Goal: Communication & Community: Answer question/provide support

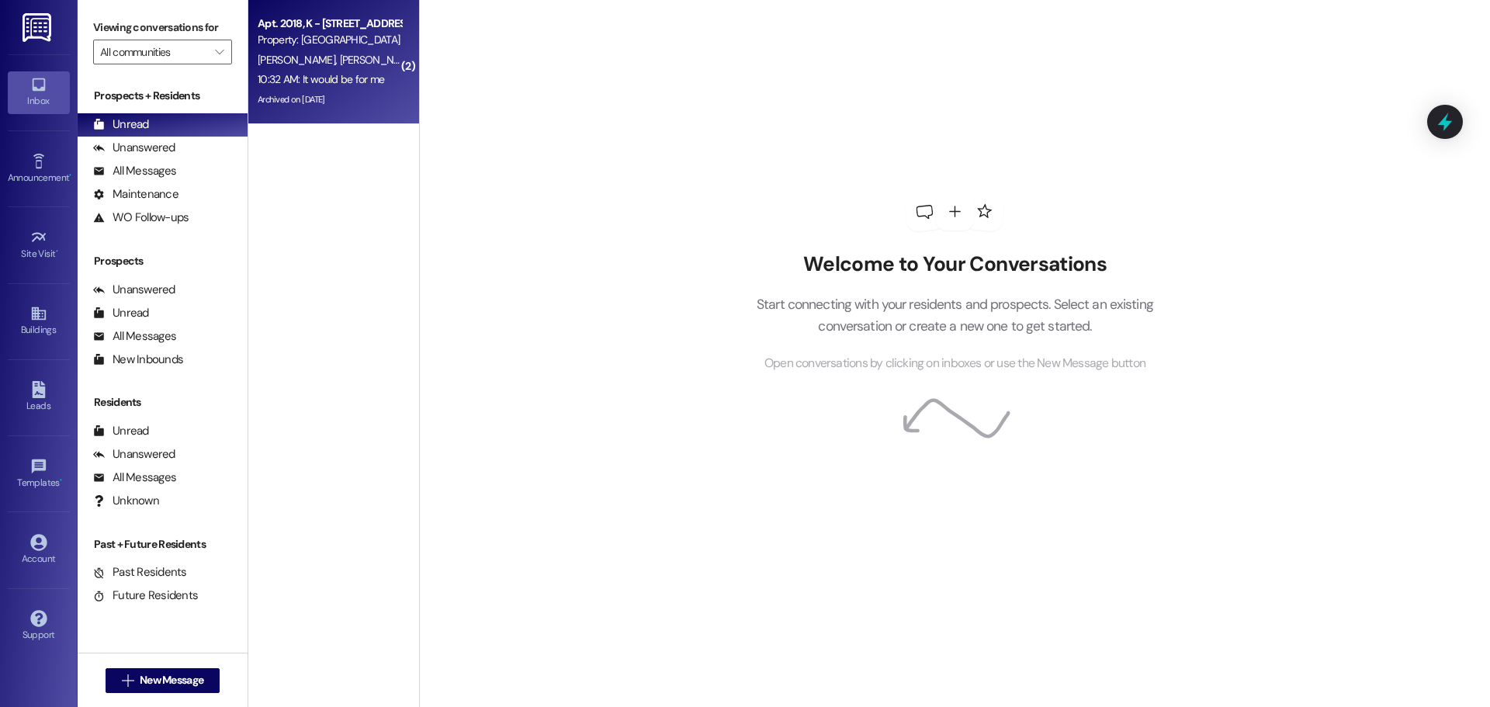
click at [332, 45] on div "Property: [GEOGRAPHIC_DATA]" at bounding box center [330, 40] width 144 height 16
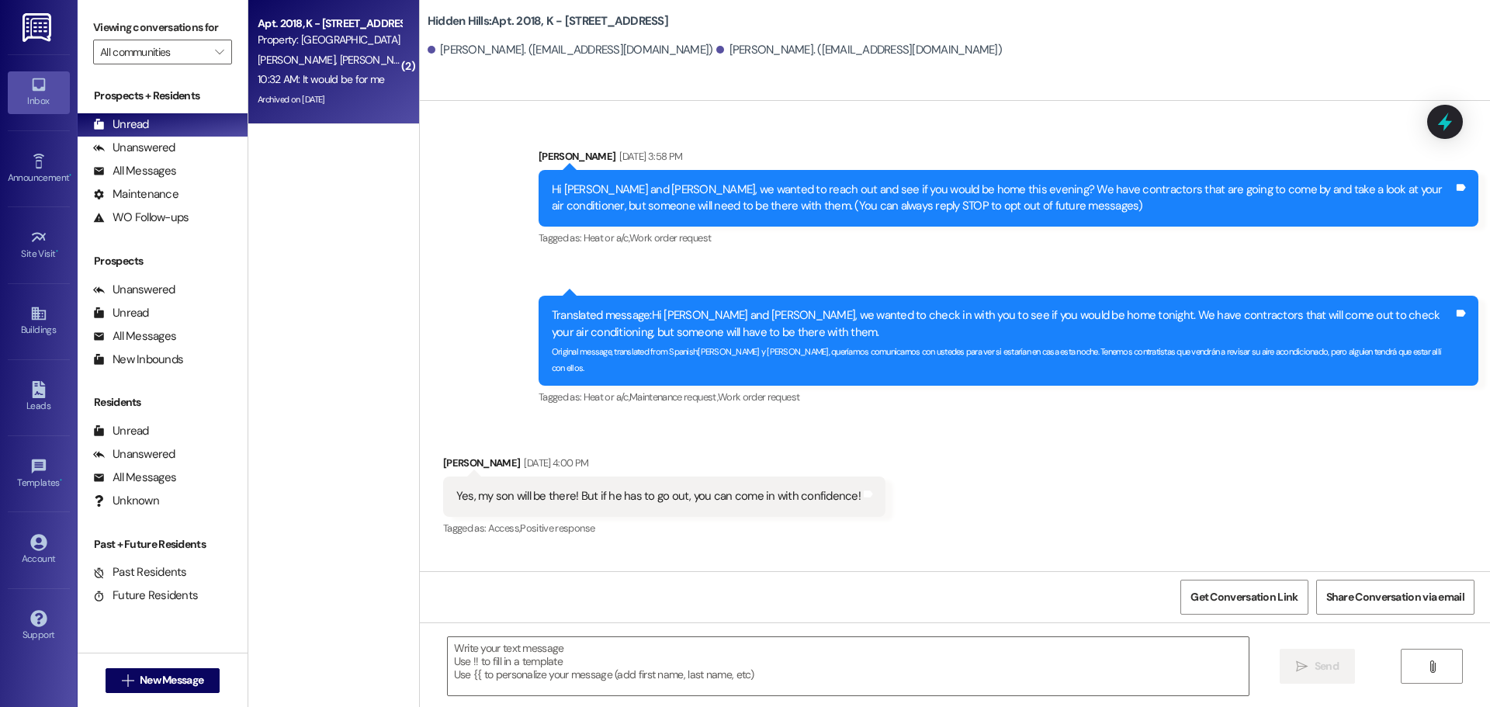
scroll to position [40710, 0]
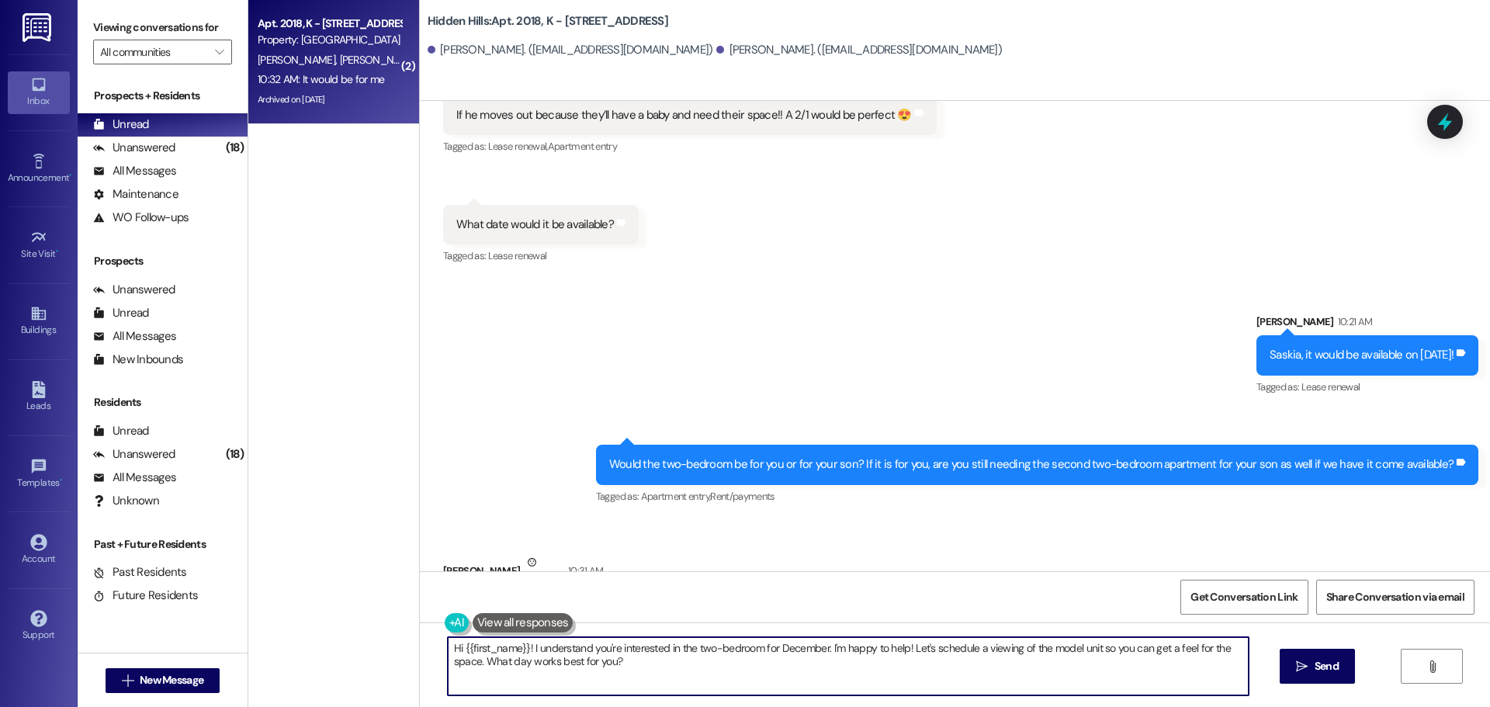
drag, startPoint x: 639, startPoint y: 667, endPoint x: 429, endPoint y: 651, distance: 210.1
click at [439, 651] on div "Hi {{first_name}}! I understand you're interested in the two-bedroom for Decemb…" at bounding box center [840, 666] width 803 height 60
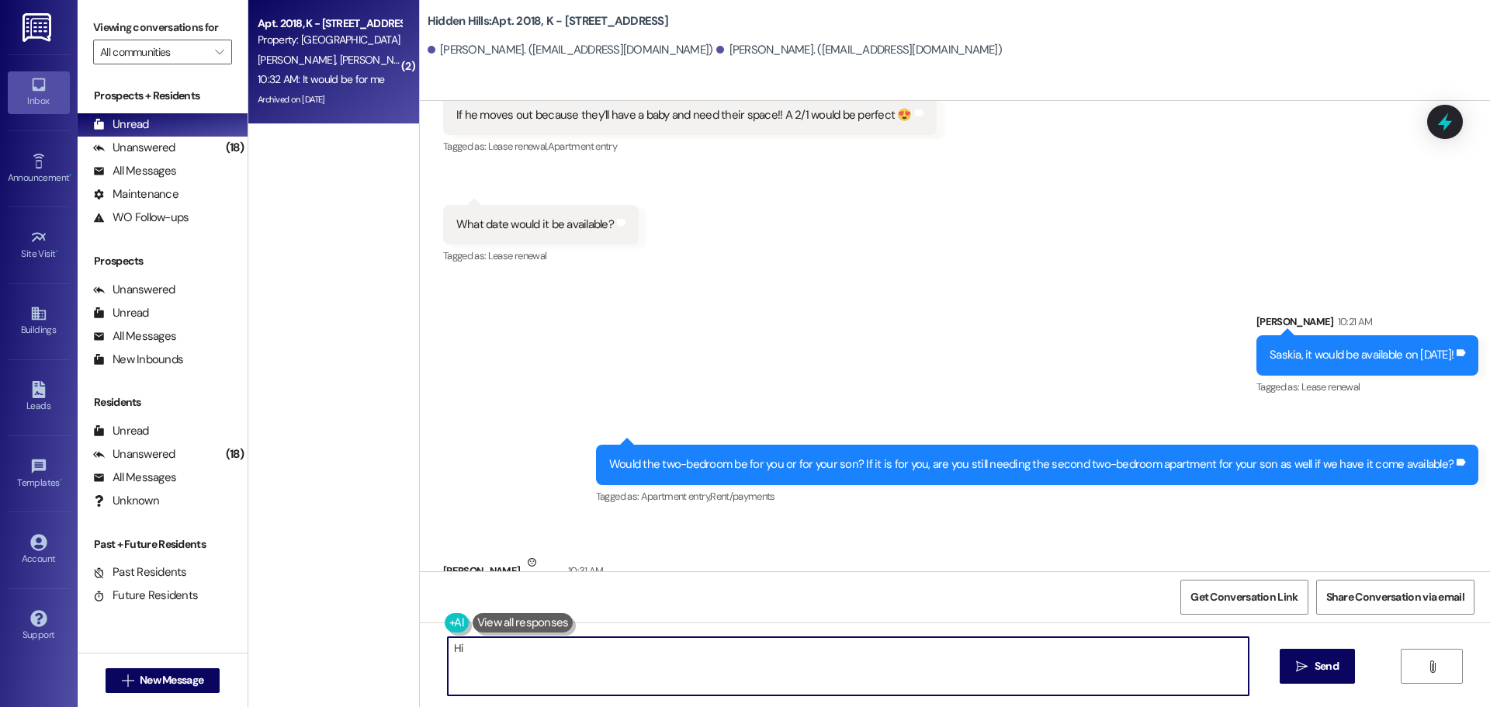
type textarea "H"
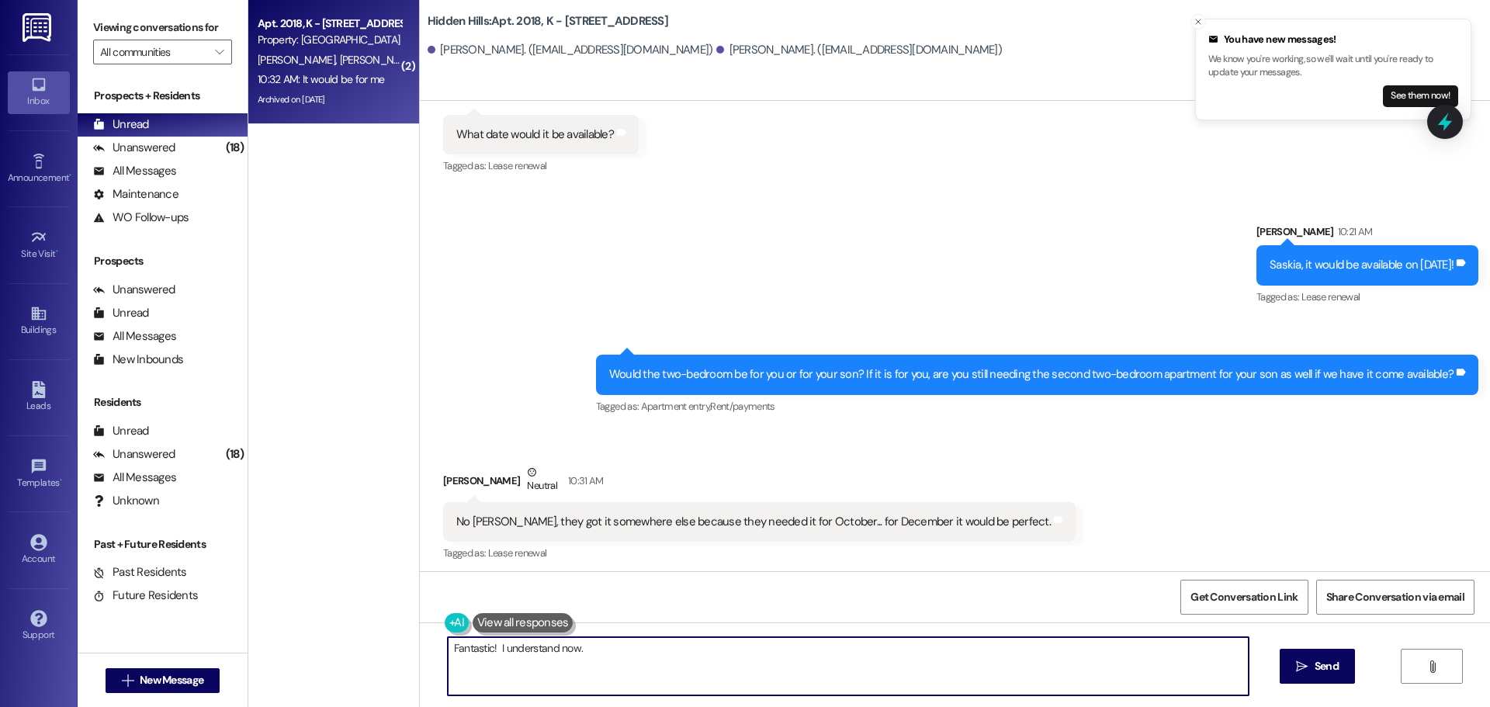
scroll to position [40818, 0]
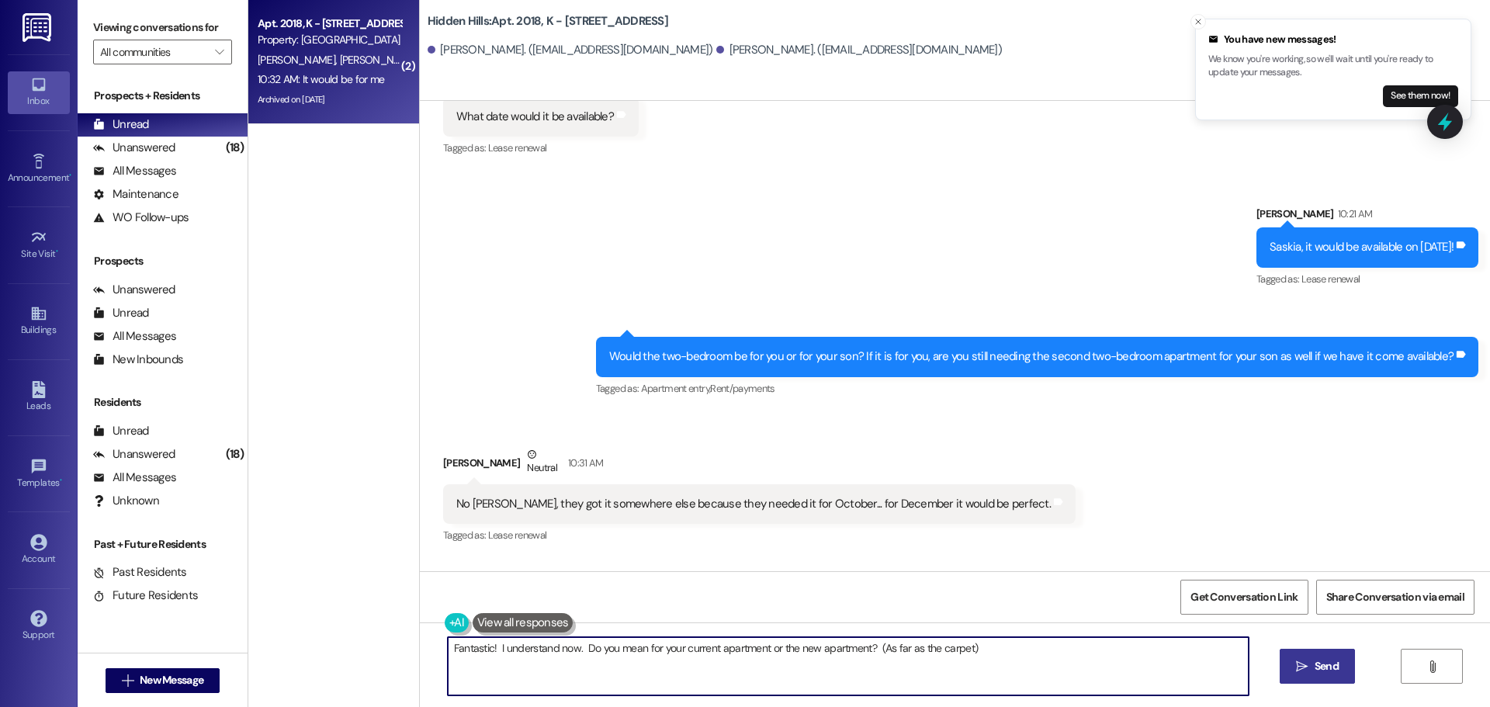
type textarea "Fantastic! I understand now. Do you mean for your current apartment or the new …"
click at [1308, 667] on span " Send" at bounding box center [1317, 666] width 49 height 16
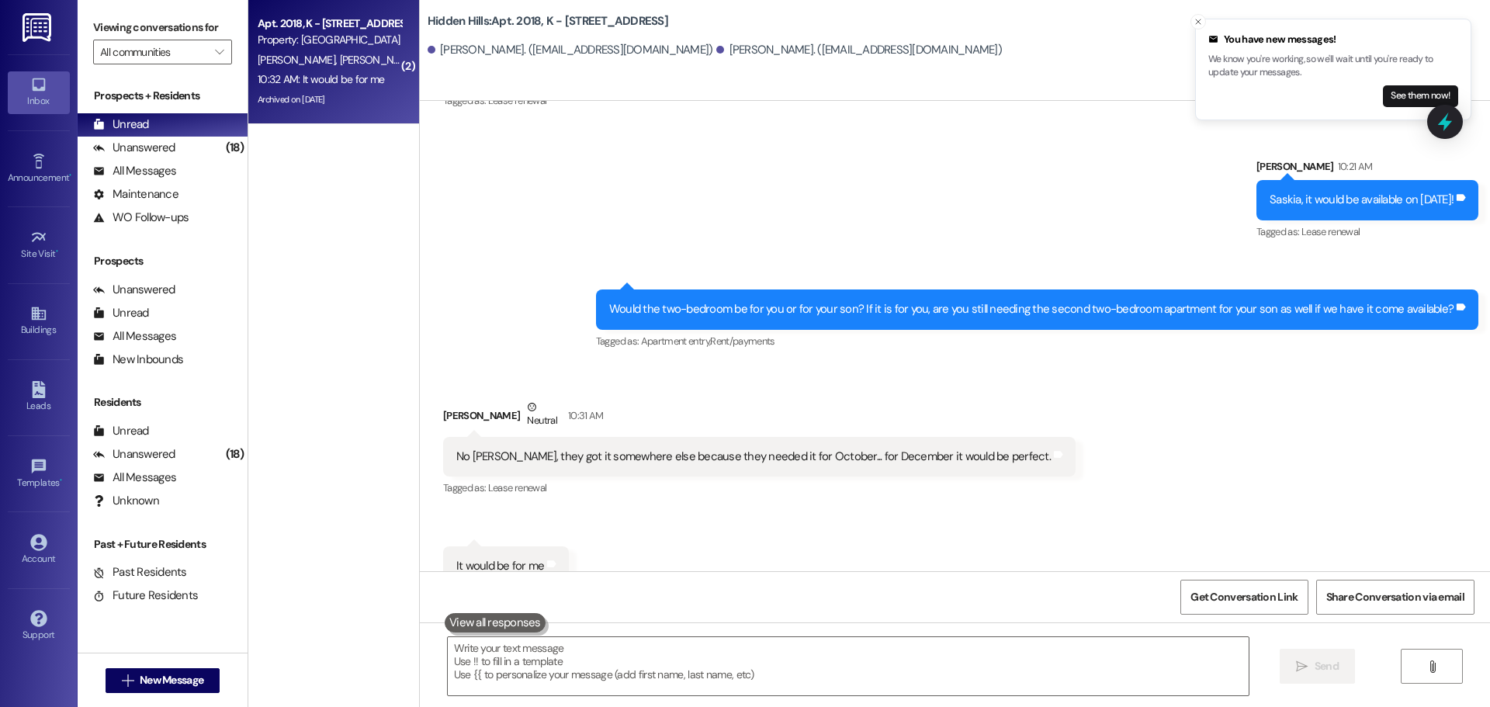
scroll to position [40926, 0]
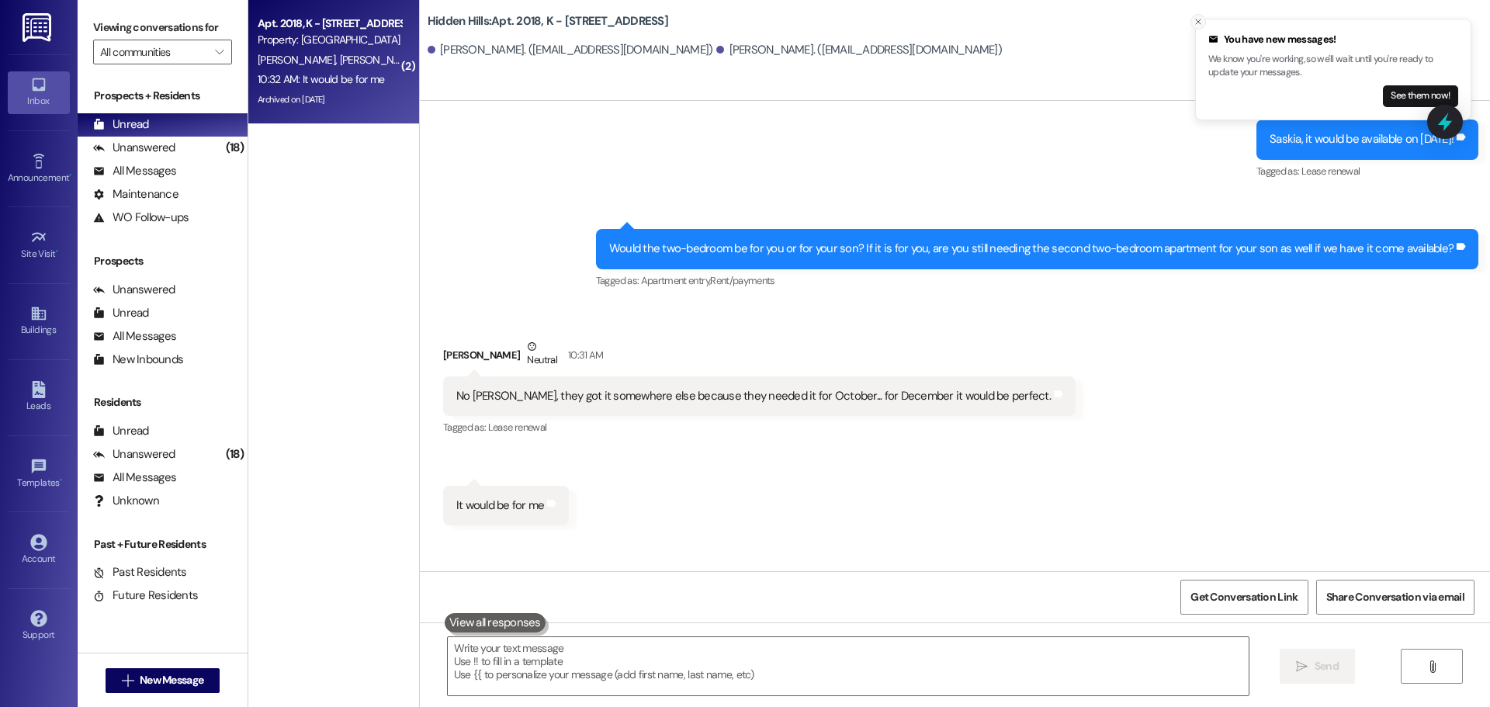
click at [1198, 21] on icon "Close toast" at bounding box center [1198, 21] width 9 height 9
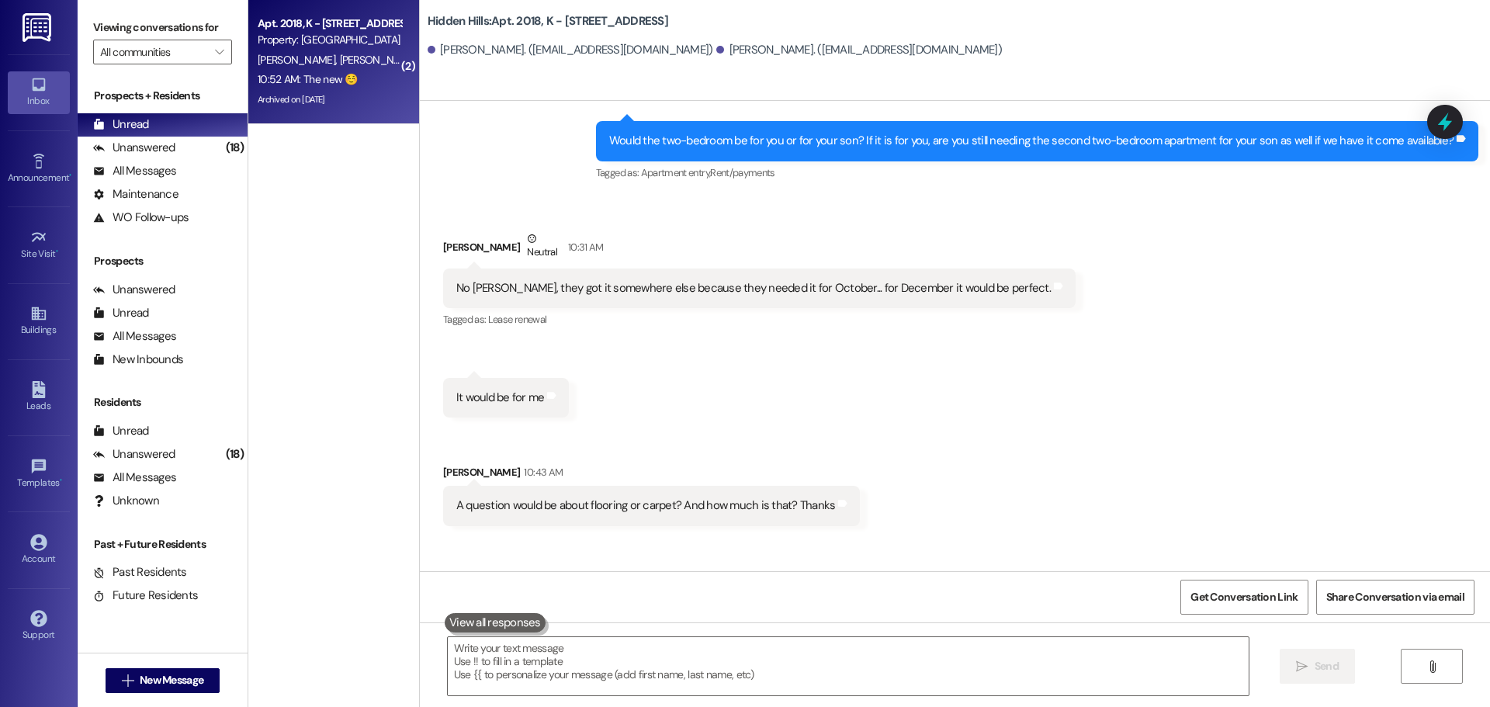
scroll to position [41035, 0]
click at [590, 656] on textarea at bounding box center [848, 666] width 801 height 58
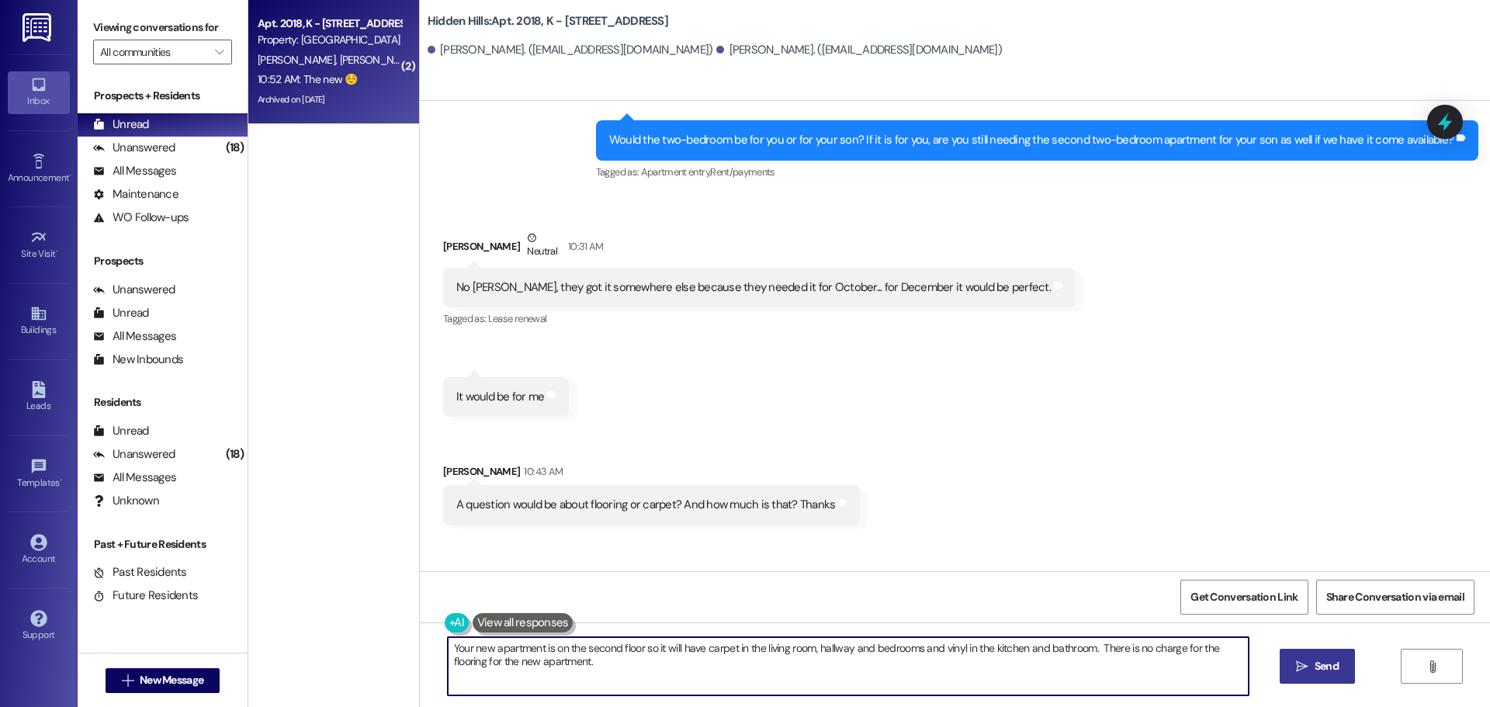
type textarea "Your new apartment is on the second floor so it will have carpet in the living …"
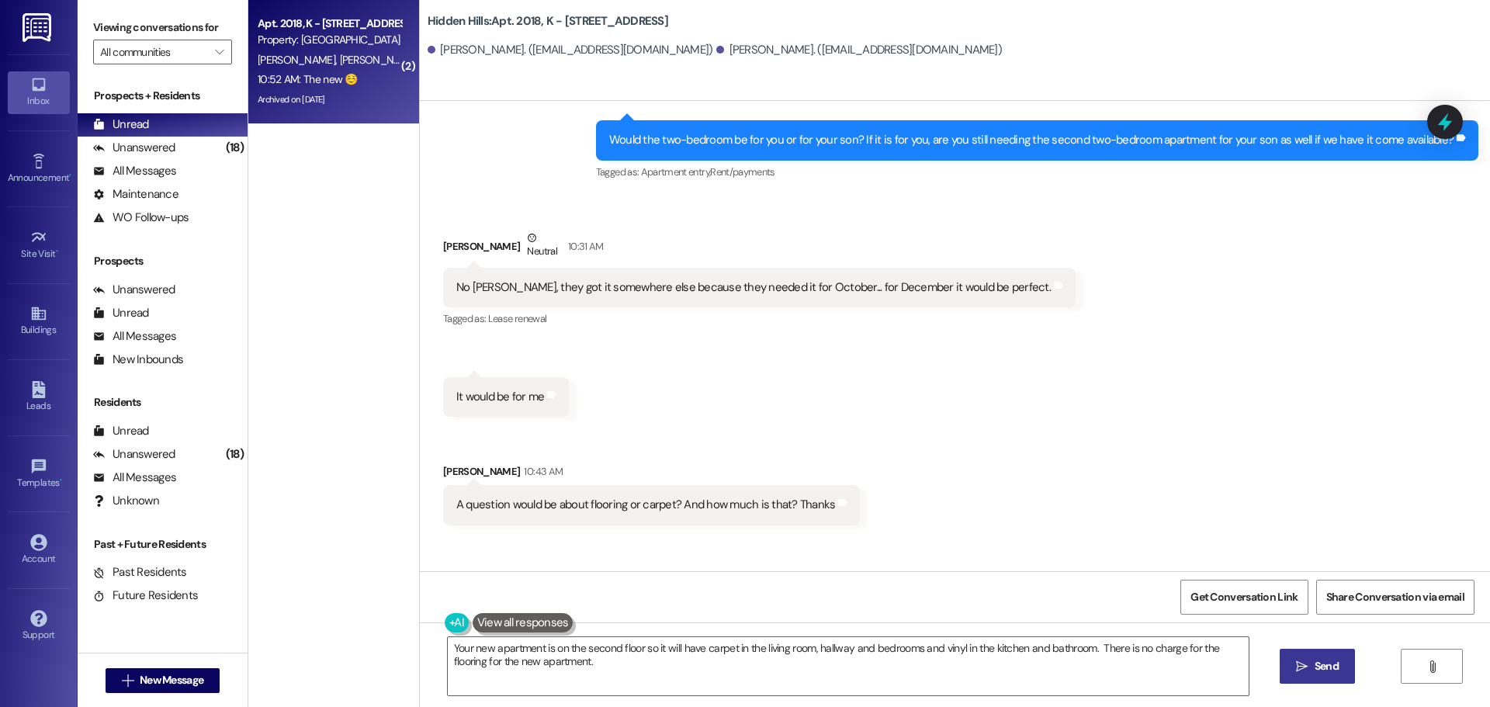
click at [1319, 673] on span "Send" at bounding box center [1327, 666] width 24 height 16
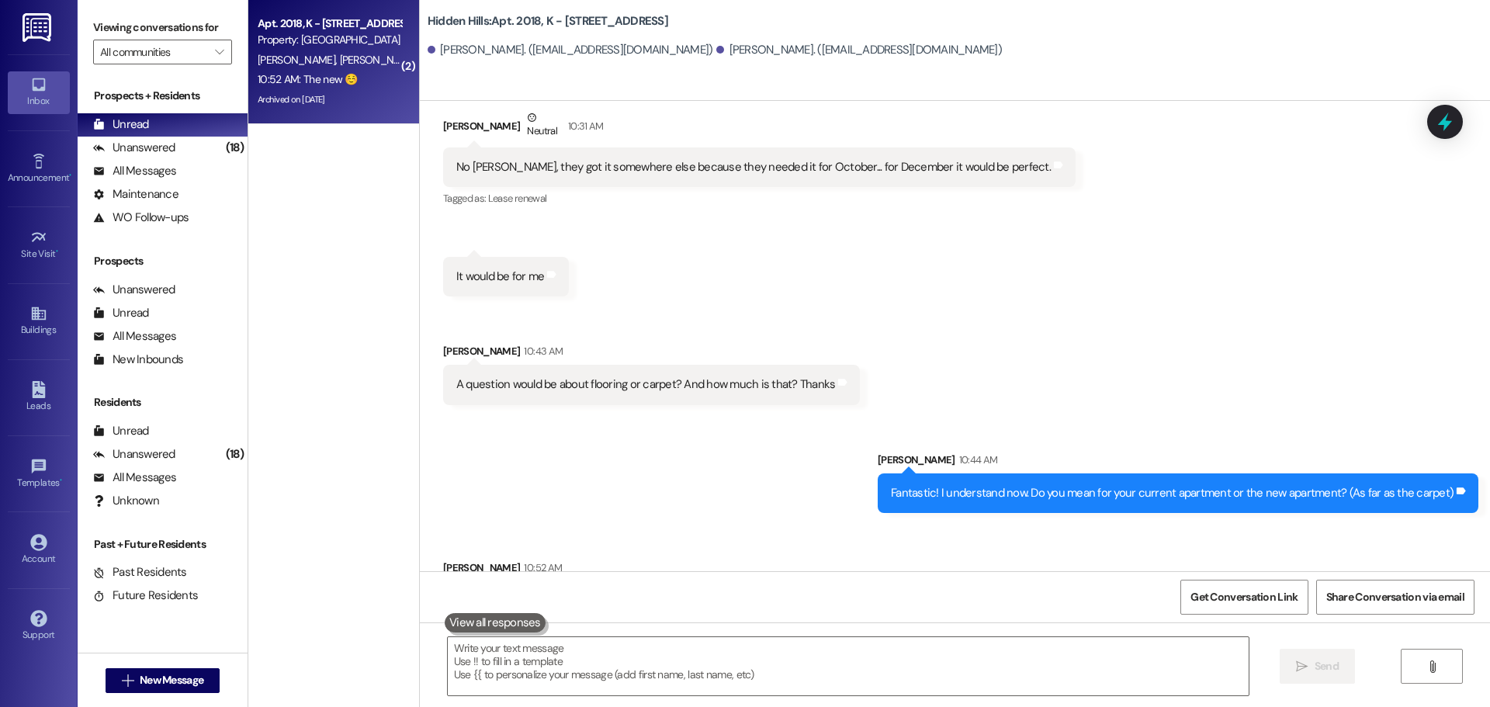
scroll to position [41159, 0]
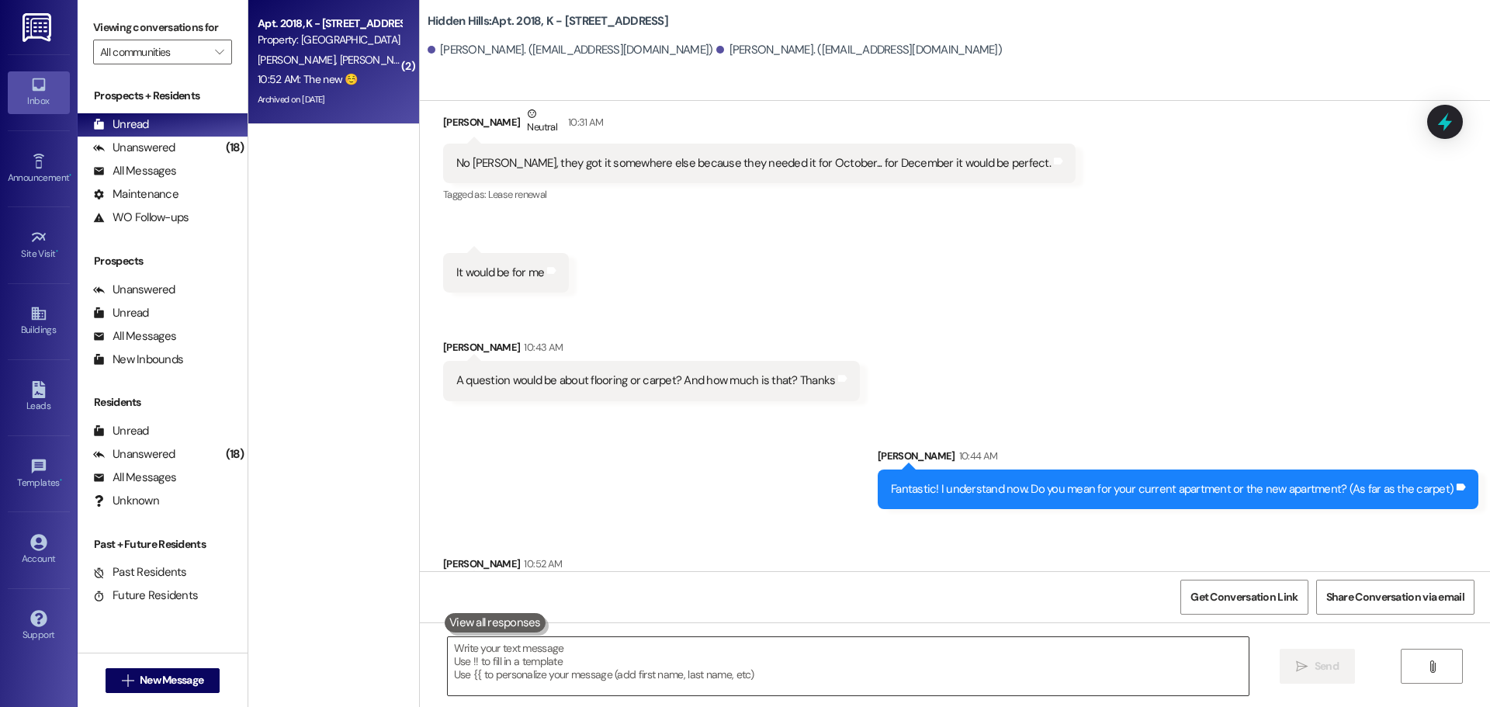
click at [607, 654] on textarea at bounding box center [848, 666] width 801 height 58
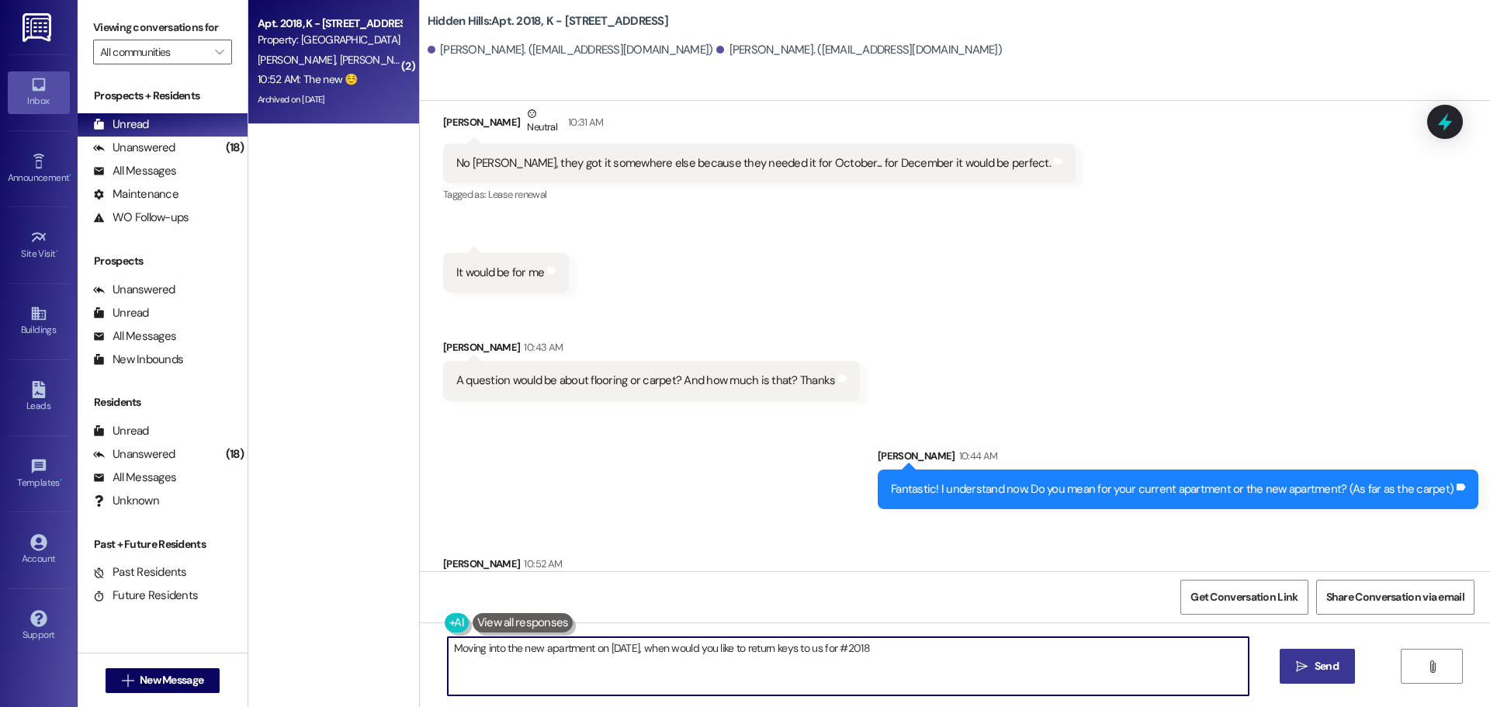
type textarea "Moving into the new apartment on [DATE], when would you like to return keys to …"
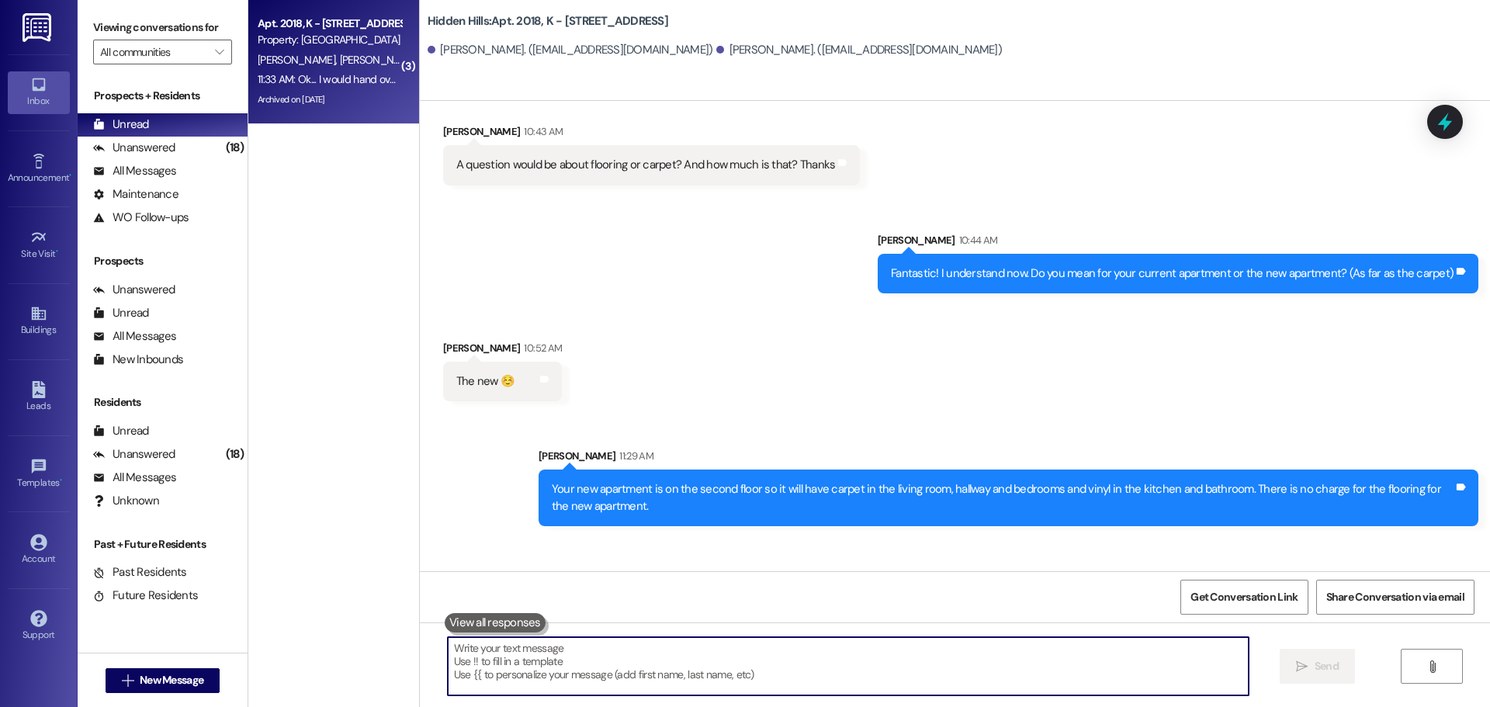
scroll to position [41375, 0]
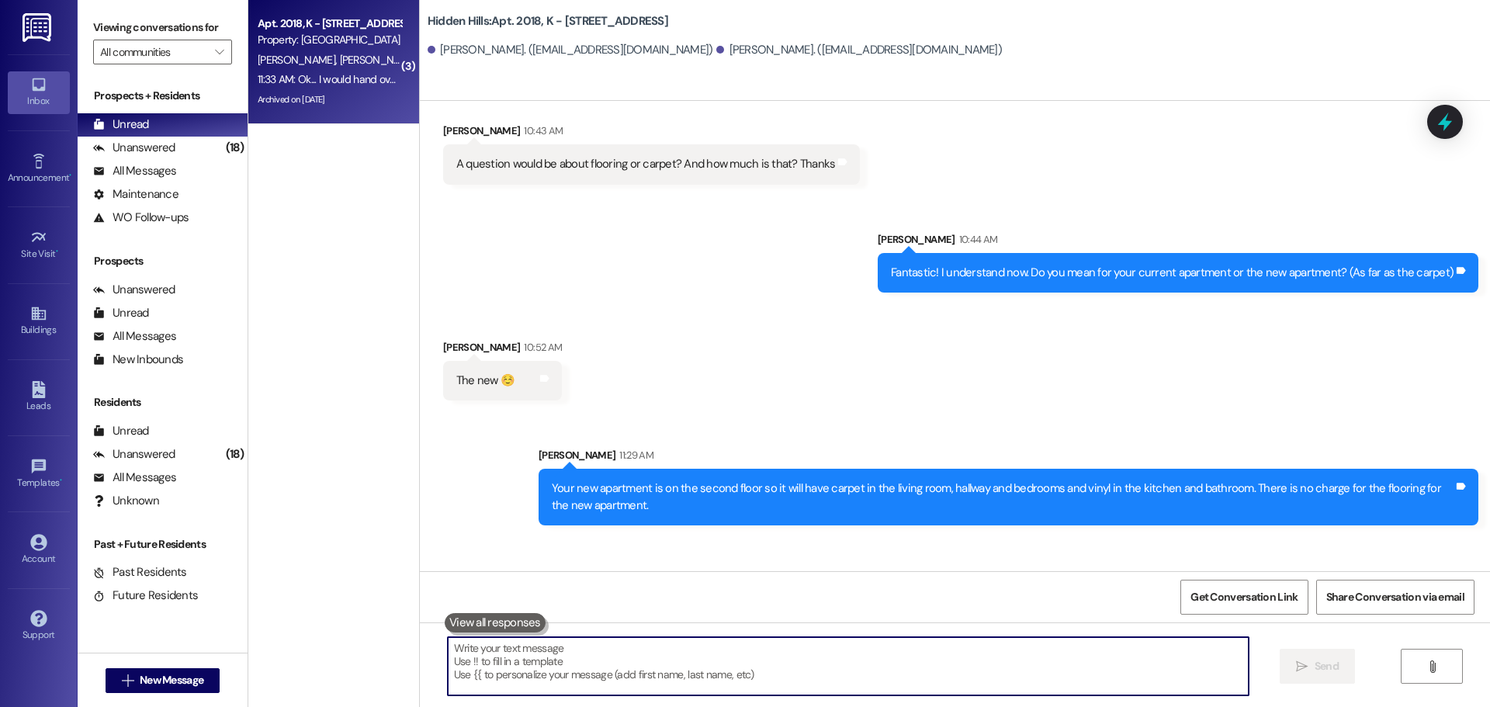
click at [701, 660] on textarea at bounding box center [848, 666] width 801 height 58
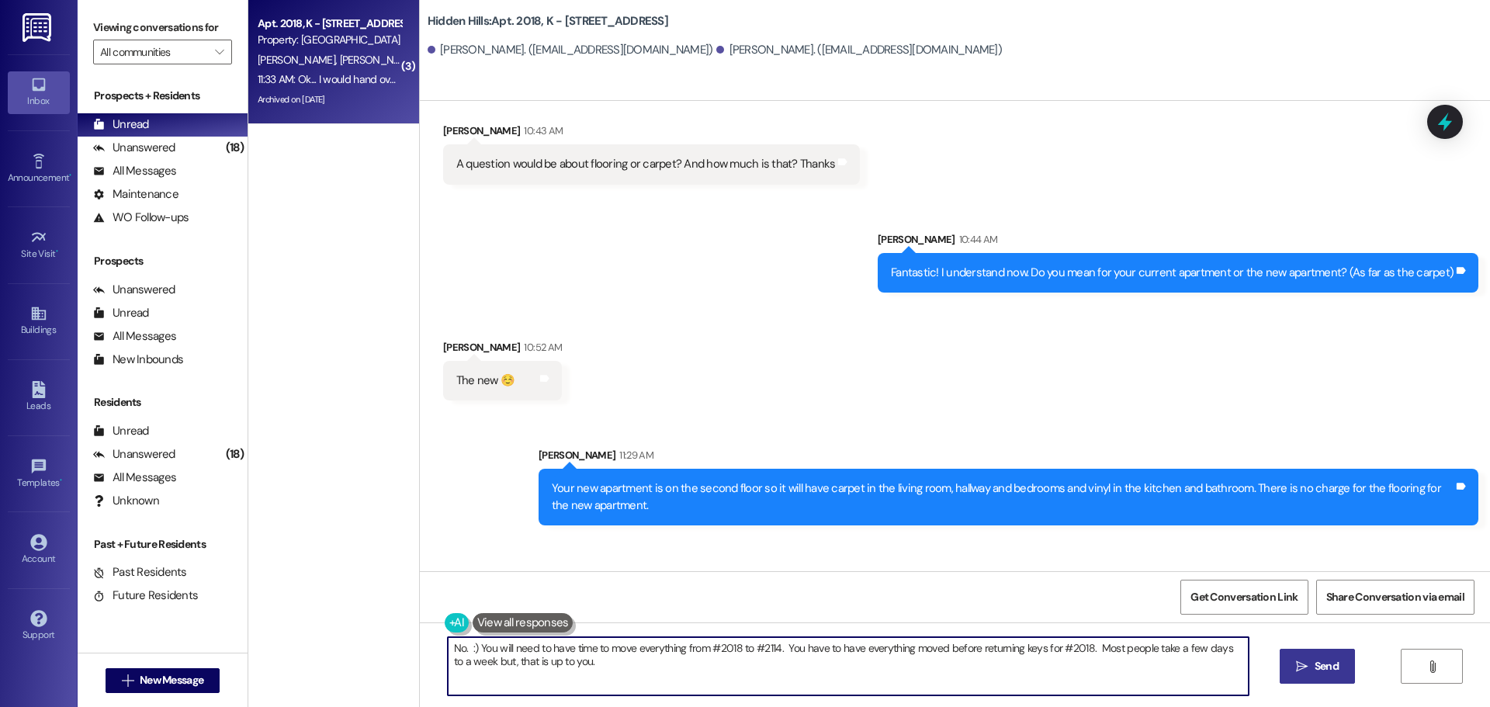
type textarea "No. :) You will need to have time to move everything from #2018 to #2114. You h…"
click at [1302, 667] on icon "" at bounding box center [1302, 666] width 12 height 12
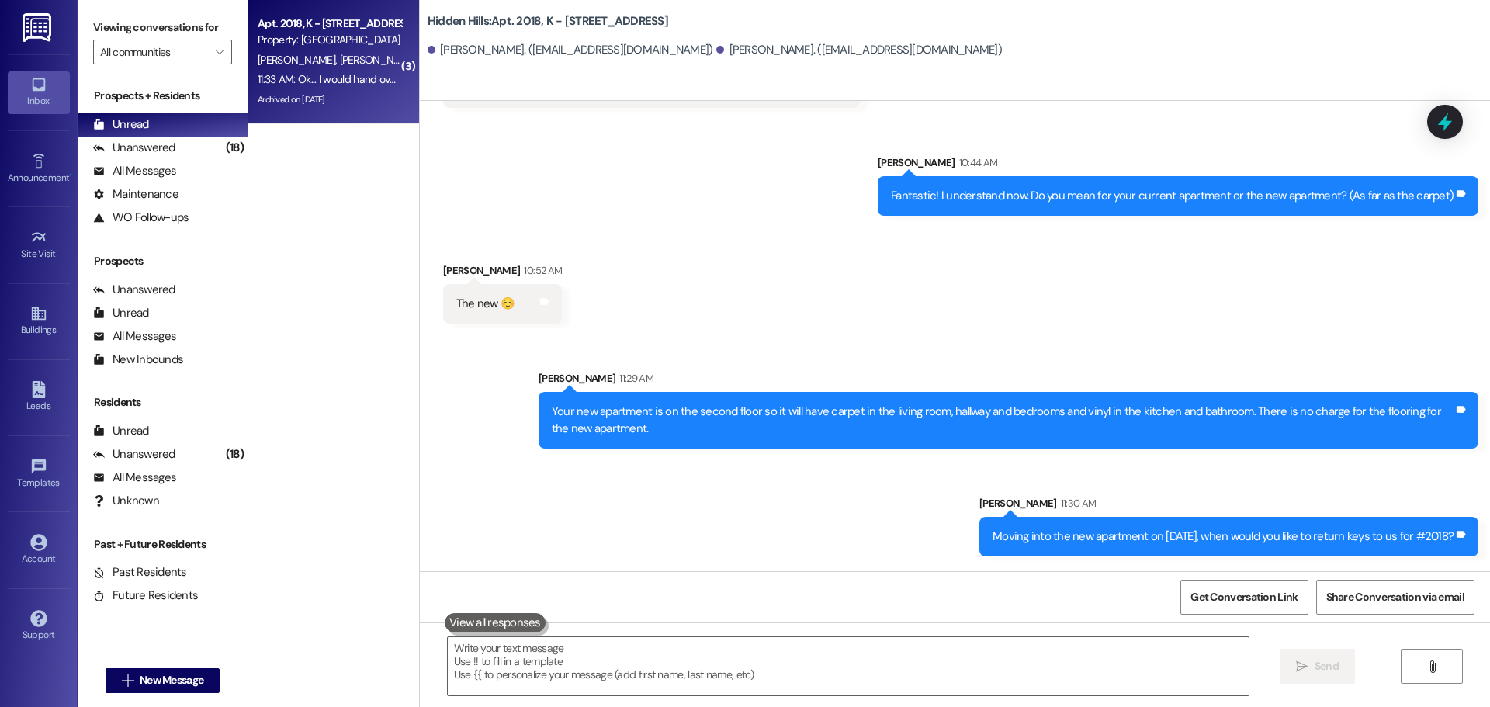
scroll to position [41500, 0]
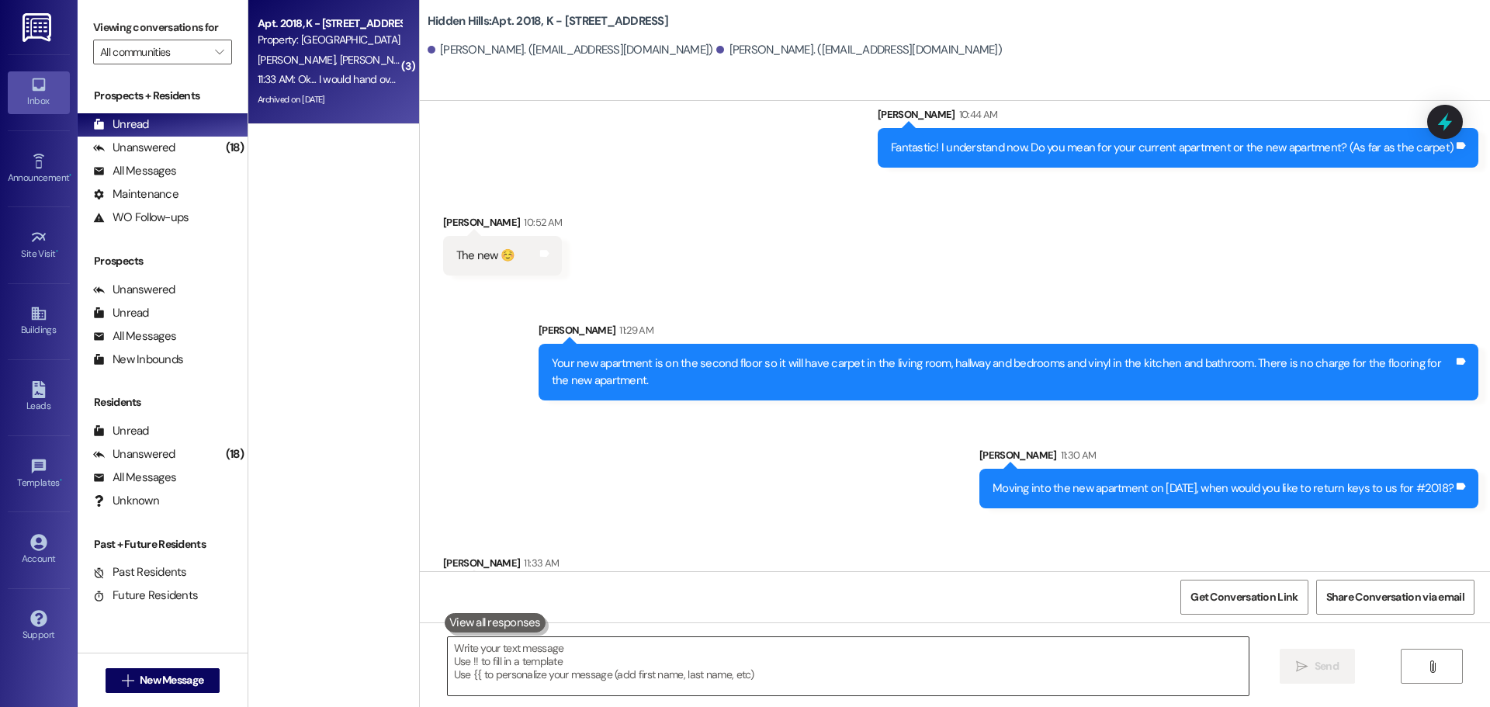
click at [573, 660] on textarea at bounding box center [848, 666] width 801 height 58
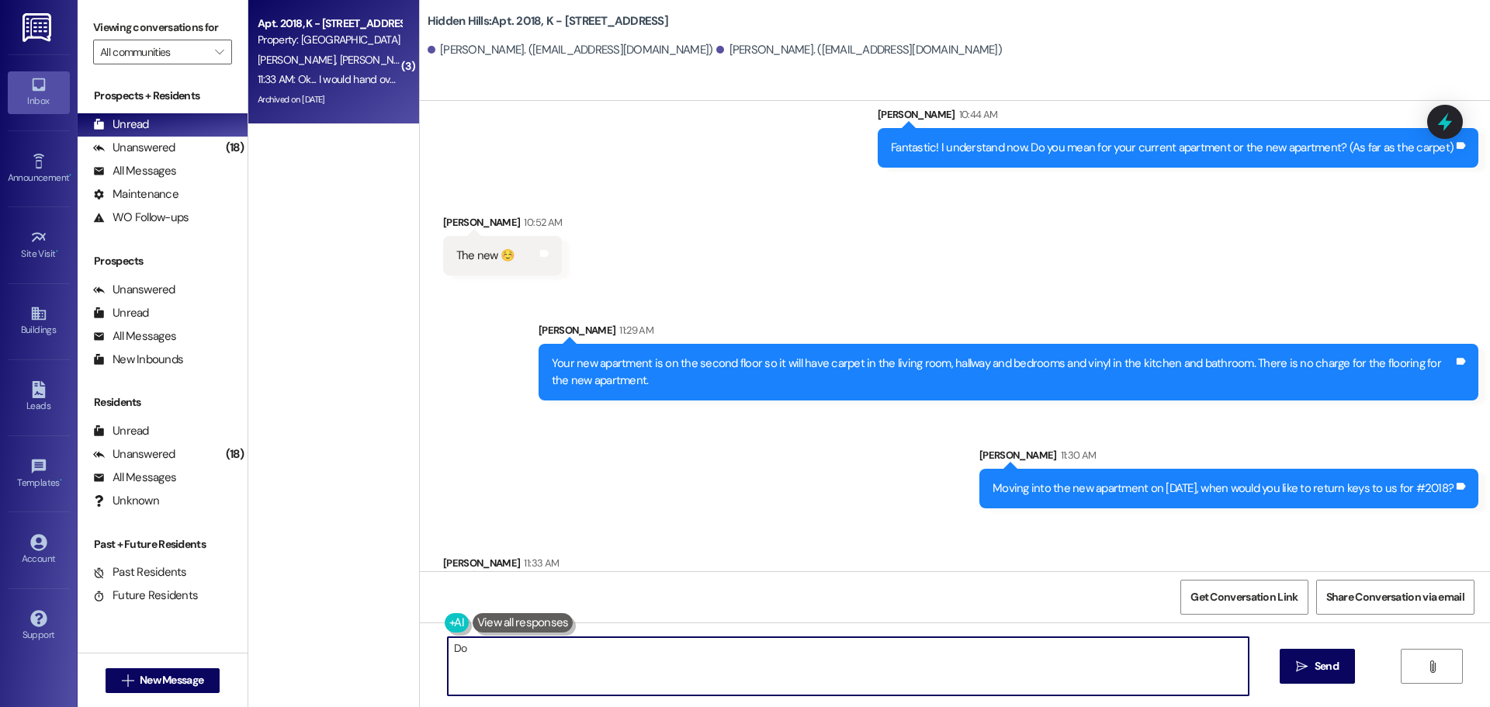
type textarea "D"
type textarea "Would you like more than just [DATE] to move everything?"
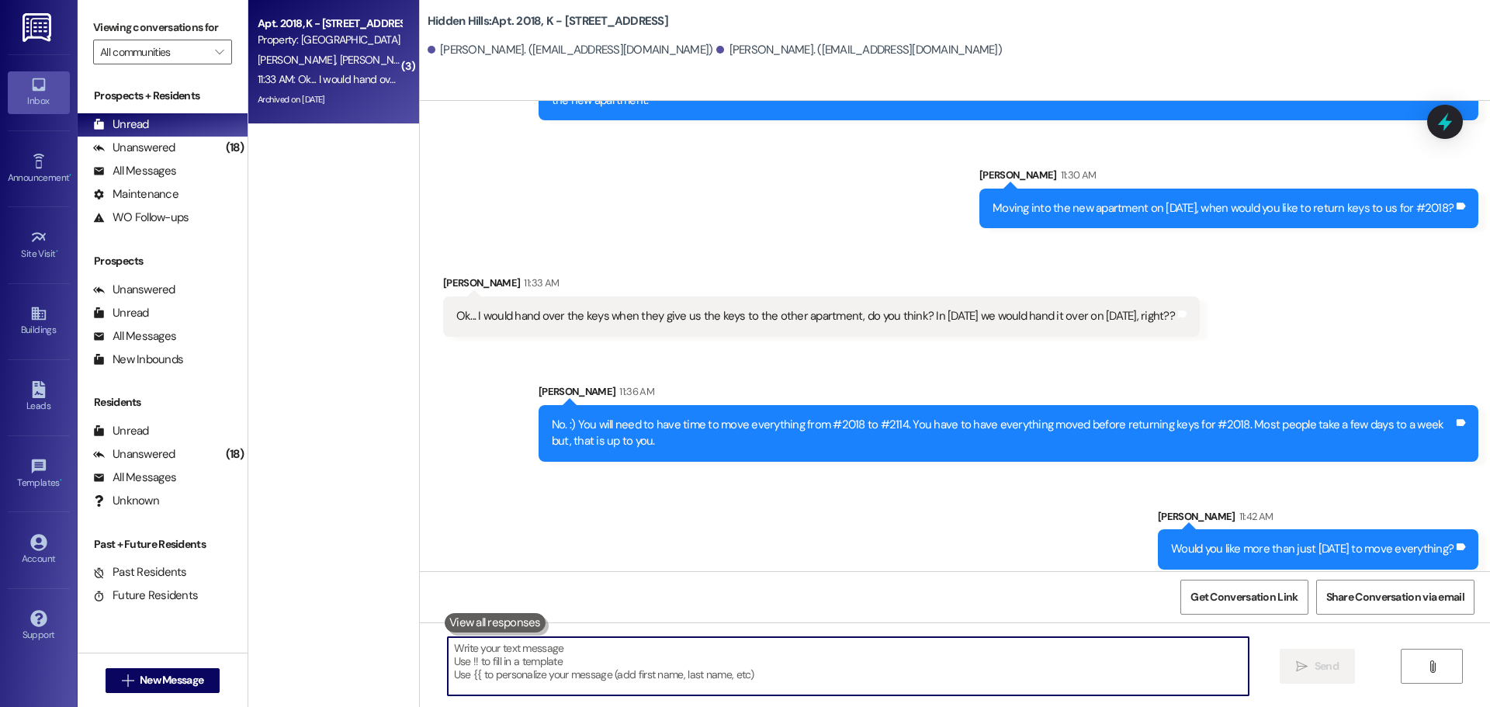
scroll to position [41825, 0]
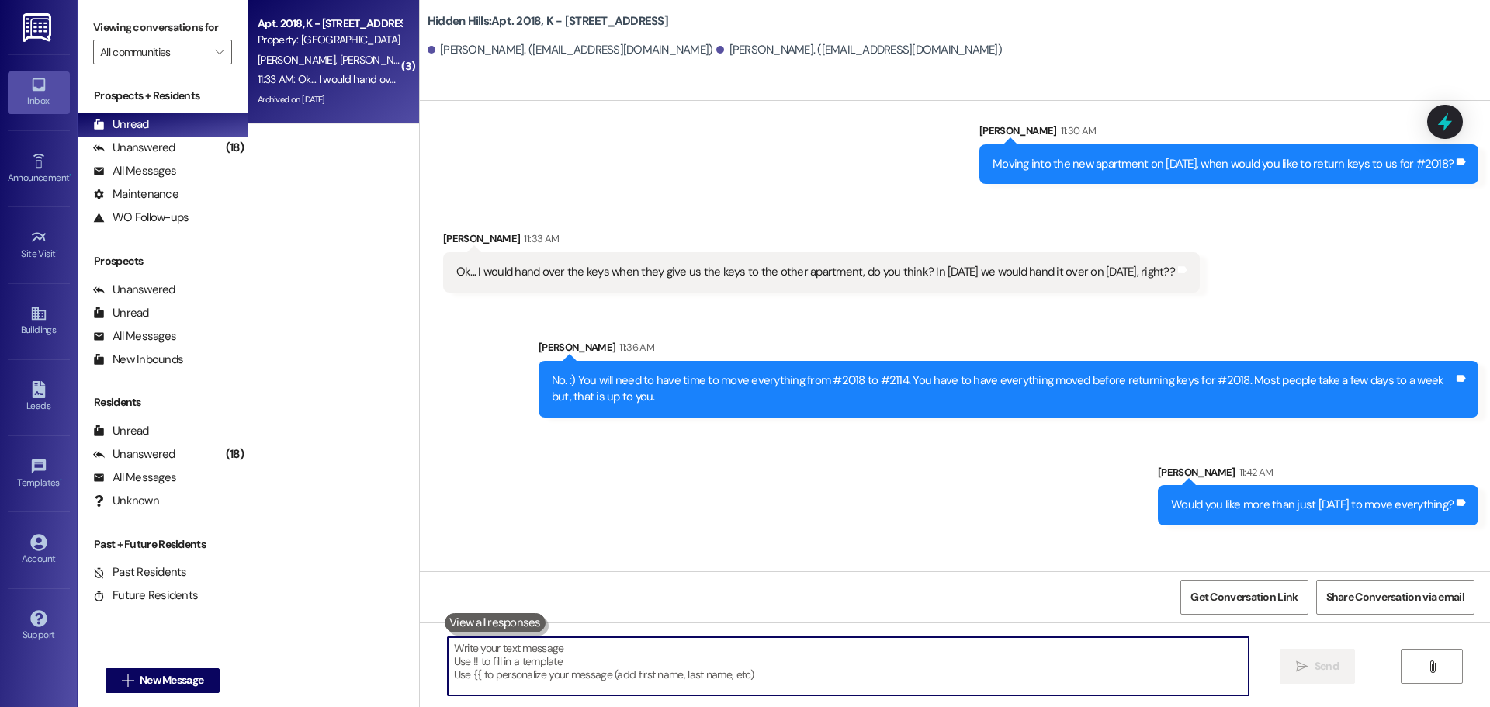
click at [554, 651] on textarea at bounding box center [848, 666] width 801 height 58
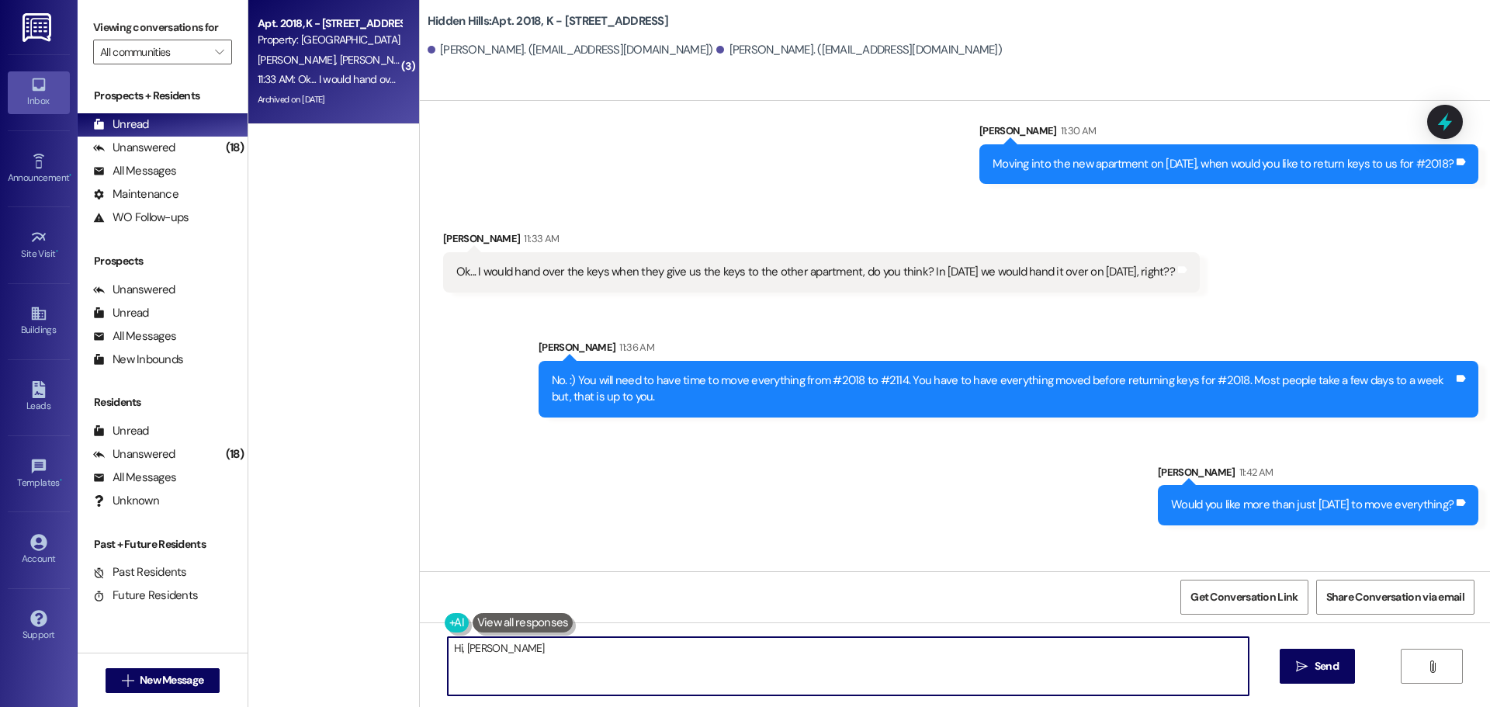
type textarea "Hi, [PERSON_NAME]!"
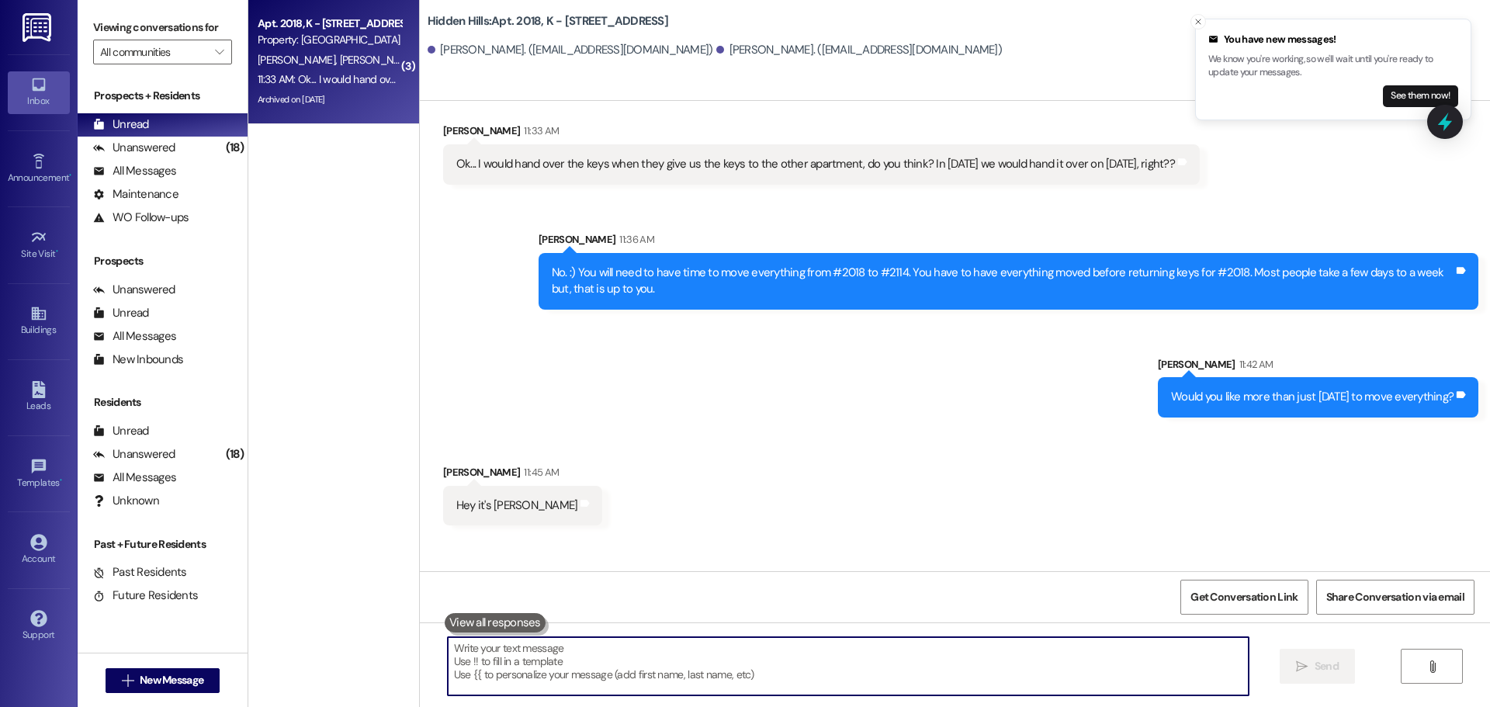
scroll to position [42040, 0]
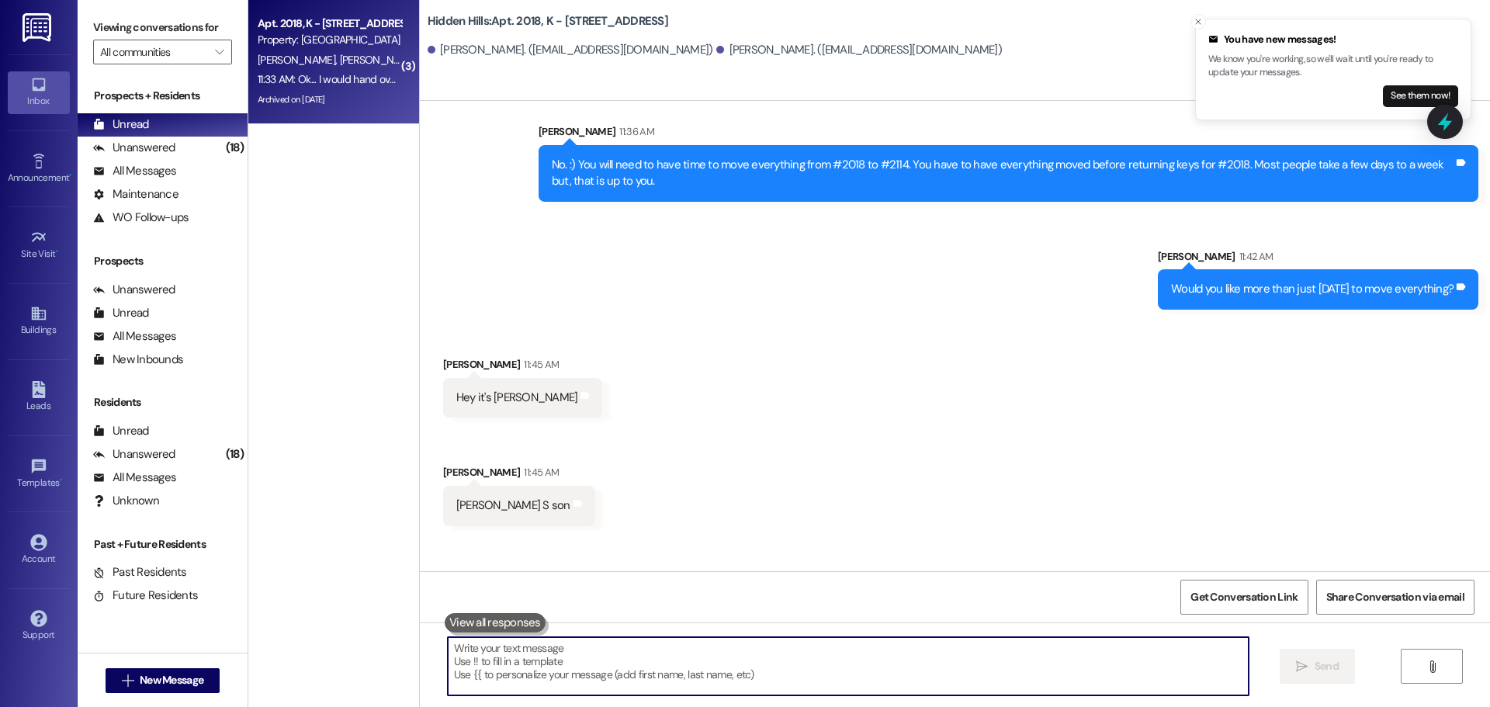
click at [558, 653] on textarea at bounding box center [848, 666] width 801 height 58
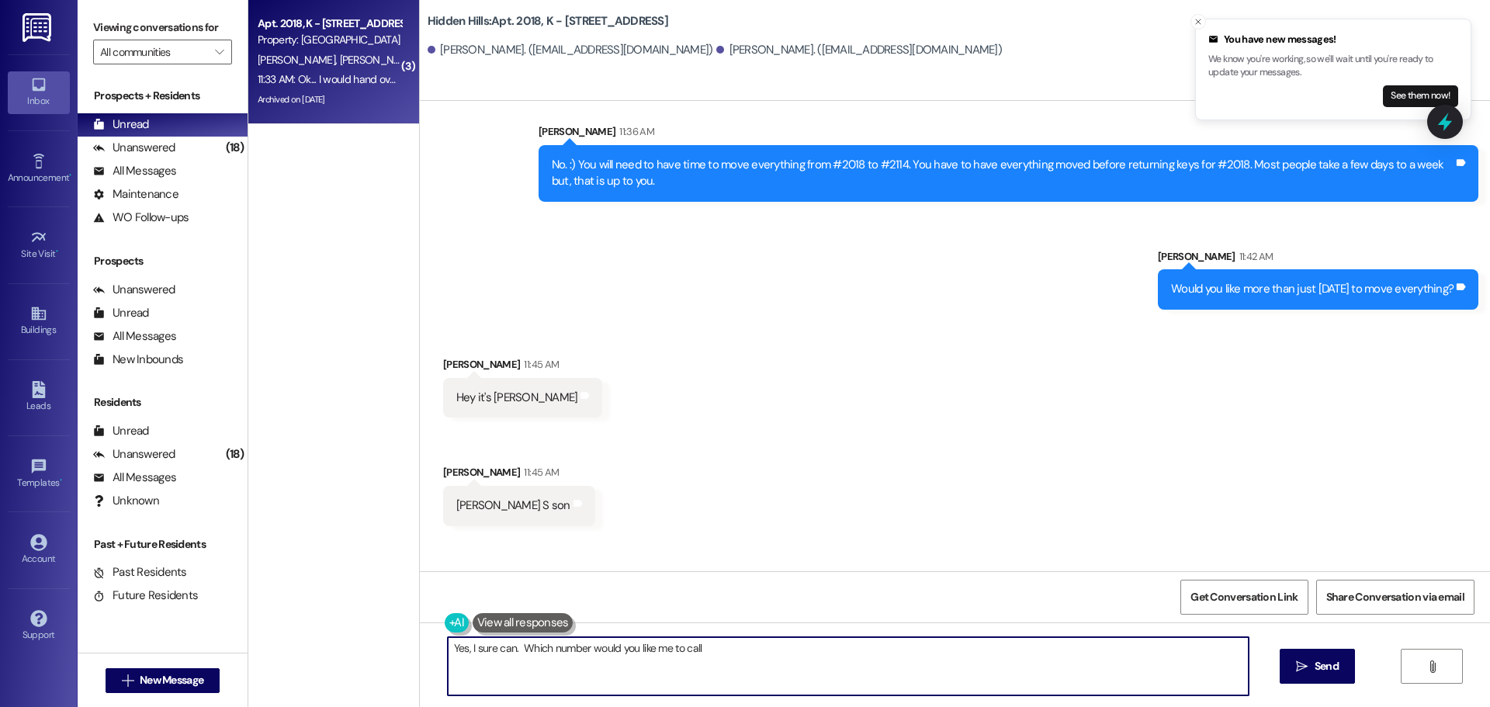
type textarea "Yes, I sure can. Which number would you like me to call?"
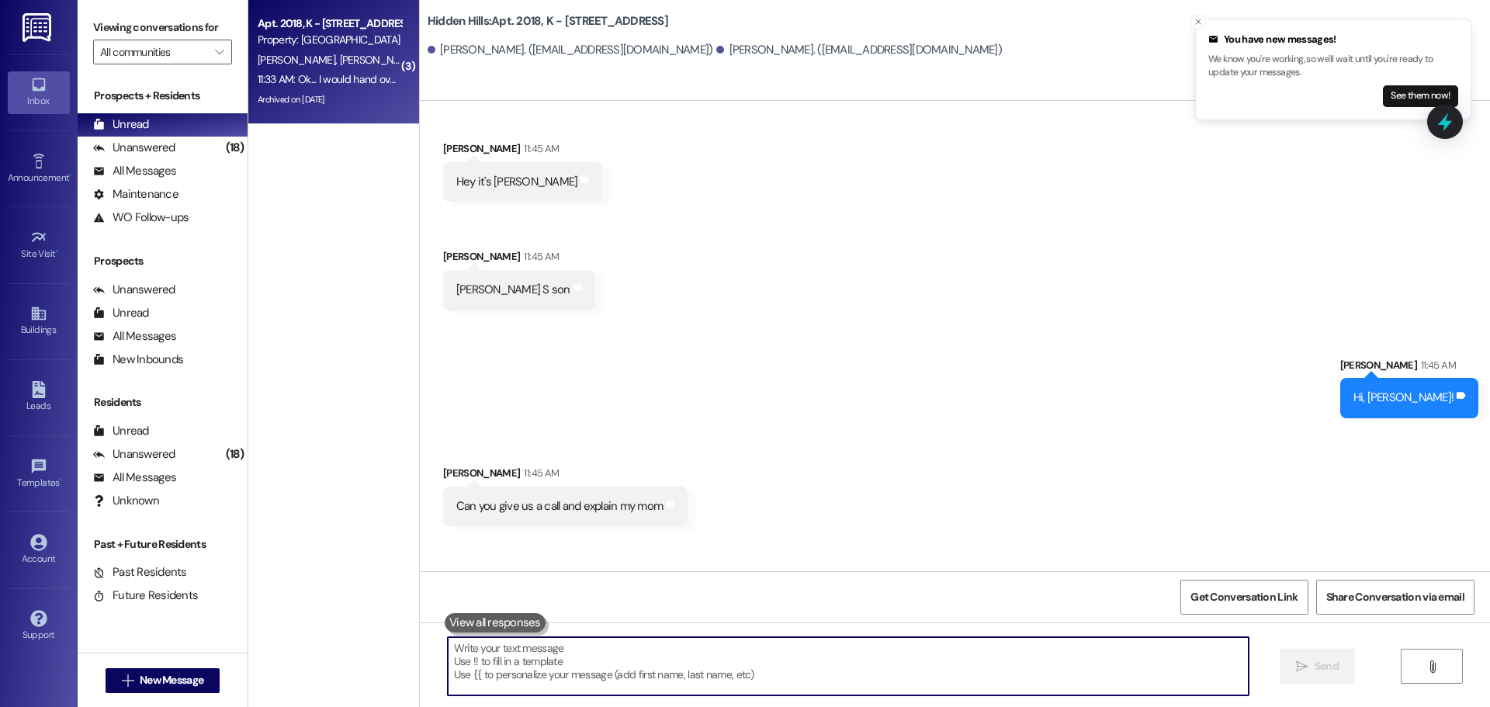
scroll to position [42257, 0]
